Goal: Entertainment & Leisure: Consume media (video, audio)

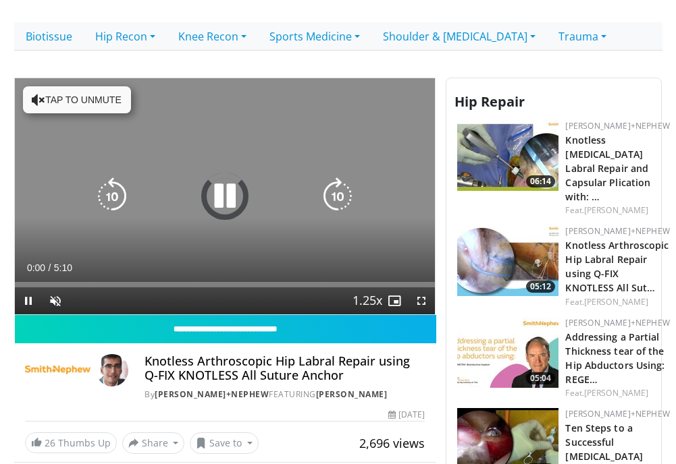
scroll to position [309, 0]
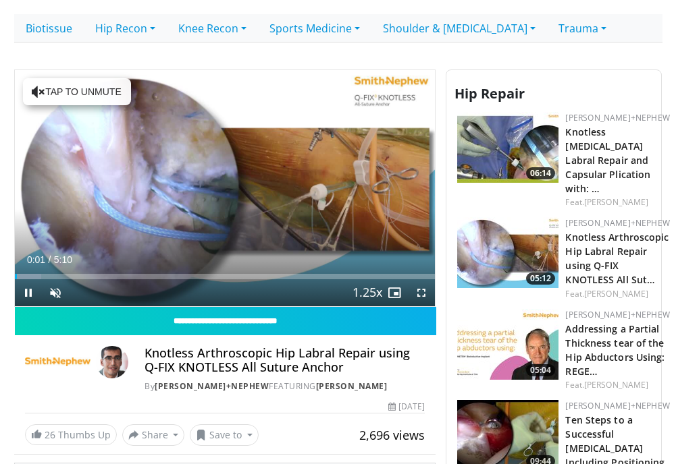
click at [37, 279] on span "Video Player" at bounding box center [28, 292] width 27 height 27
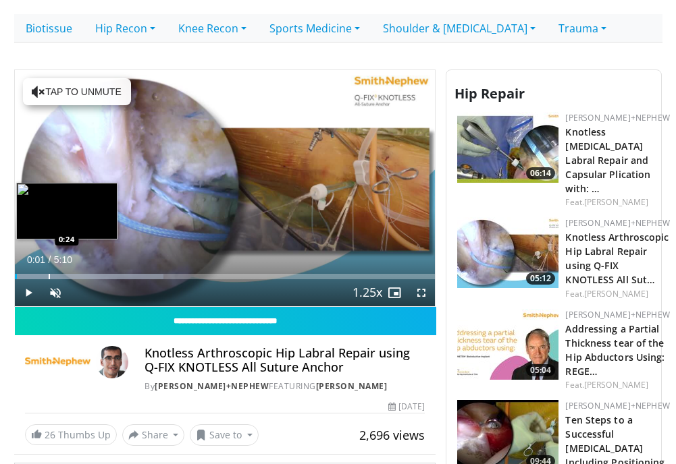
click at [49, 271] on div "Loaded : 35.39% 0:01 0:24" at bounding box center [225, 273] width 421 height 13
click at [78, 274] on div "Progress Bar" at bounding box center [78, 276] width 1 height 5
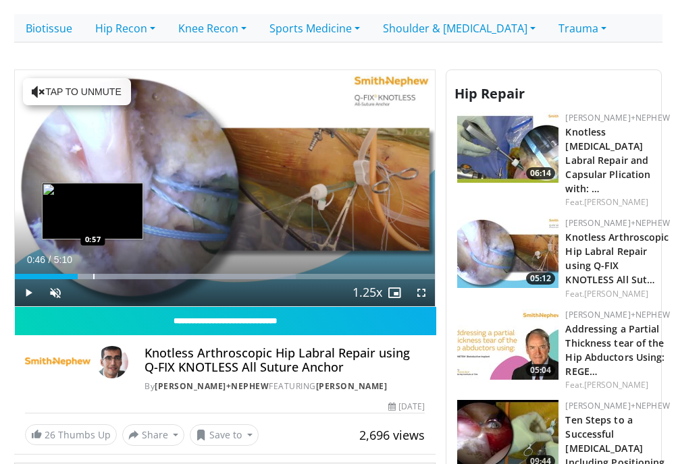
click at [93, 274] on div "Progress Bar" at bounding box center [93, 276] width 1 height 5
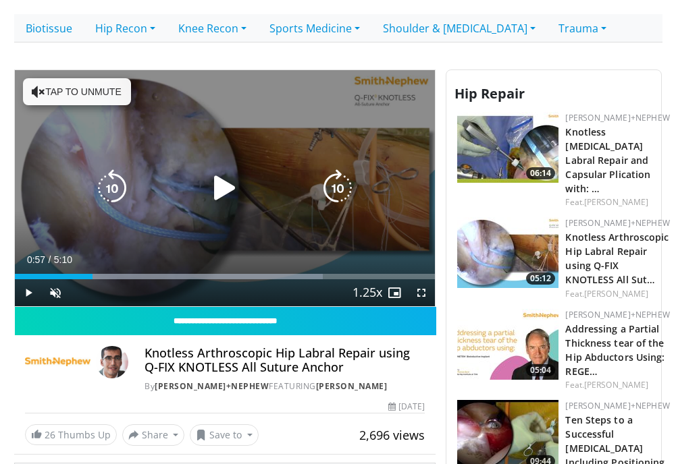
click at [213, 167] on div "10 seconds Tap to unmute" at bounding box center [225, 188] width 421 height 236
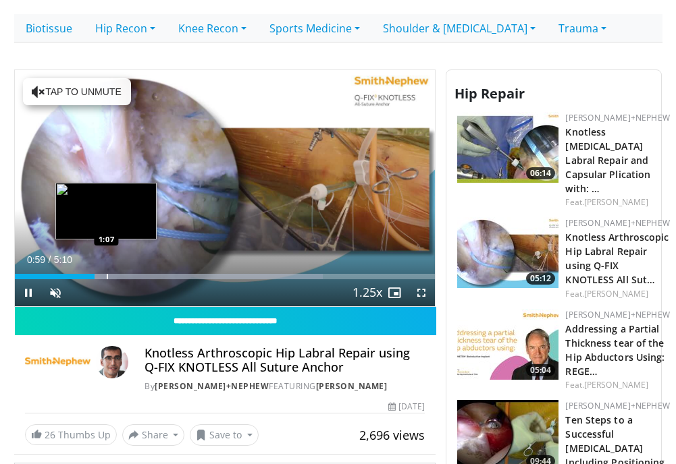
click at [106, 271] on div "Loaded : 73.35% 0:59 1:07" at bounding box center [225, 273] width 421 height 13
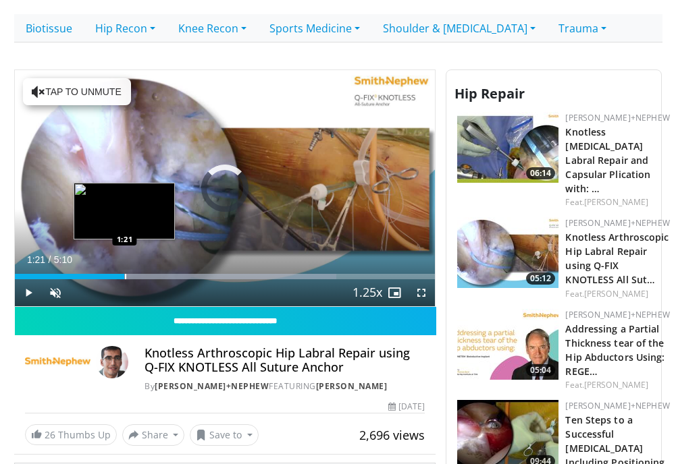
click at [124, 270] on div "Loaded : 76.51% 1:08 1:21" at bounding box center [225, 273] width 421 height 13
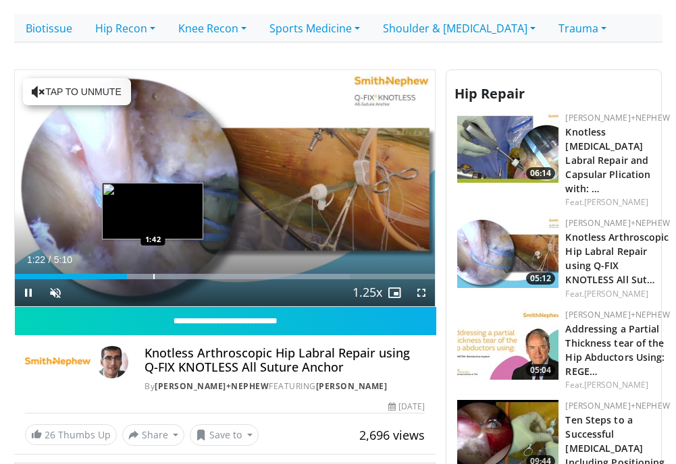
click at [153, 270] on div "Loaded : 79.66% 1:23 1:42" at bounding box center [225, 273] width 421 height 13
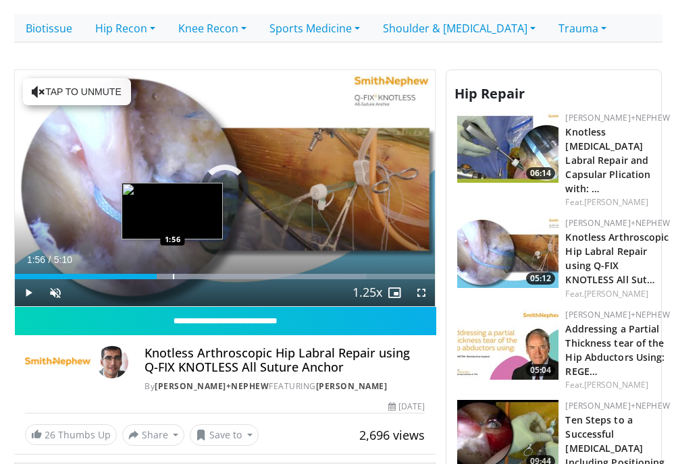
click at [172, 269] on div "Loaded : 83.68% 1:56 1:56" at bounding box center [225, 273] width 421 height 13
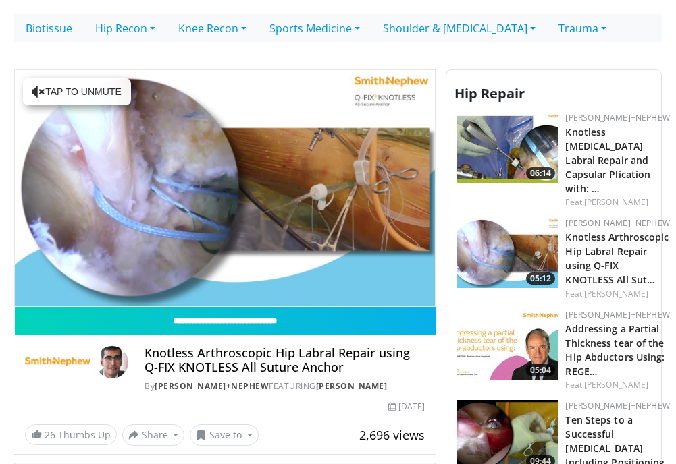
click at [171, 55] on p at bounding box center [338, 51] width 628 height 16
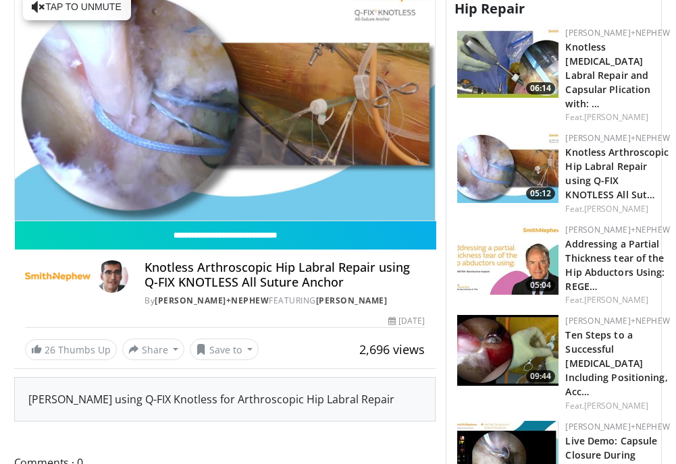
scroll to position [288, 0]
